Goal: Task Accomplishment & Management: Manage account settings

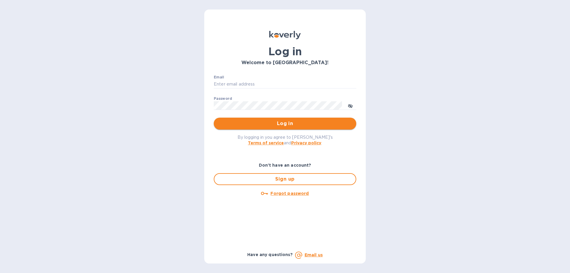
type input "[PERSON_NAME][EMAIL_ADDRESS][DOMAIN_NAME]"
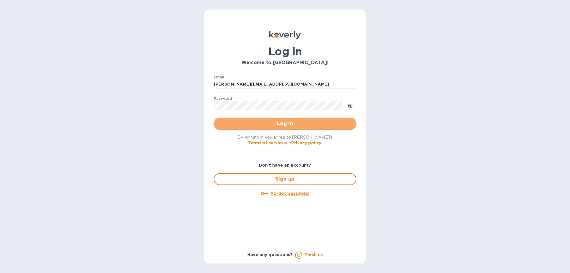
click at [259, 124] on span "Log in" at bounding box center [284, 123] width 133 height 7
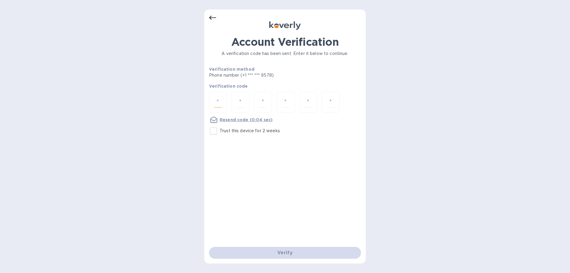
click at [214, 101] on input "number" at bounding box center [218, 101] width 8 height 11
type input "6"
type input "0"
type input "3"
type input "1"
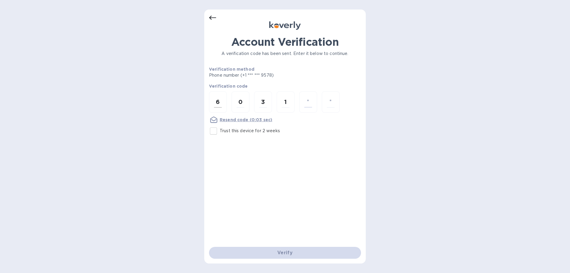
type input "6"
type input "8"
